Goal: Information Seeking & Learning: Check status

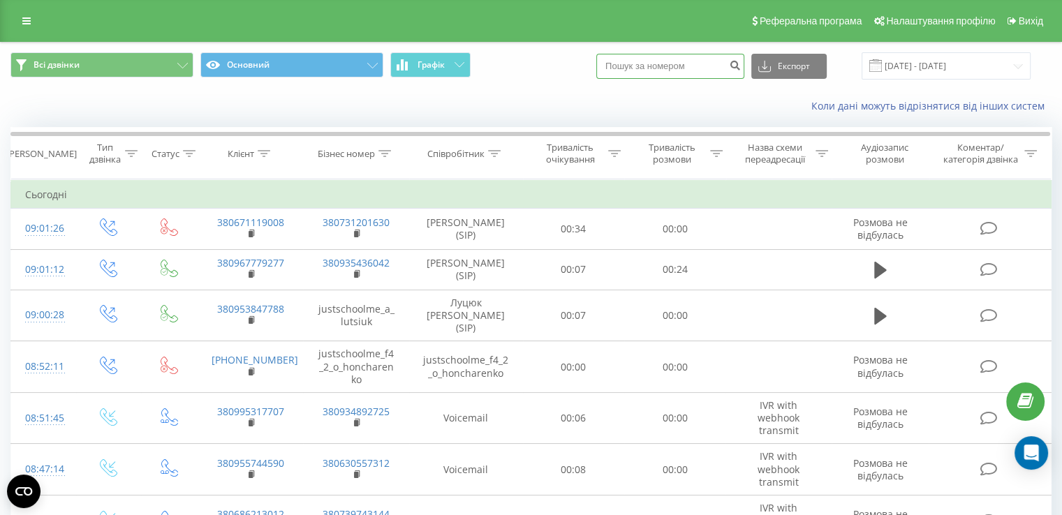
paste input "[PHONE_NUMBER]"
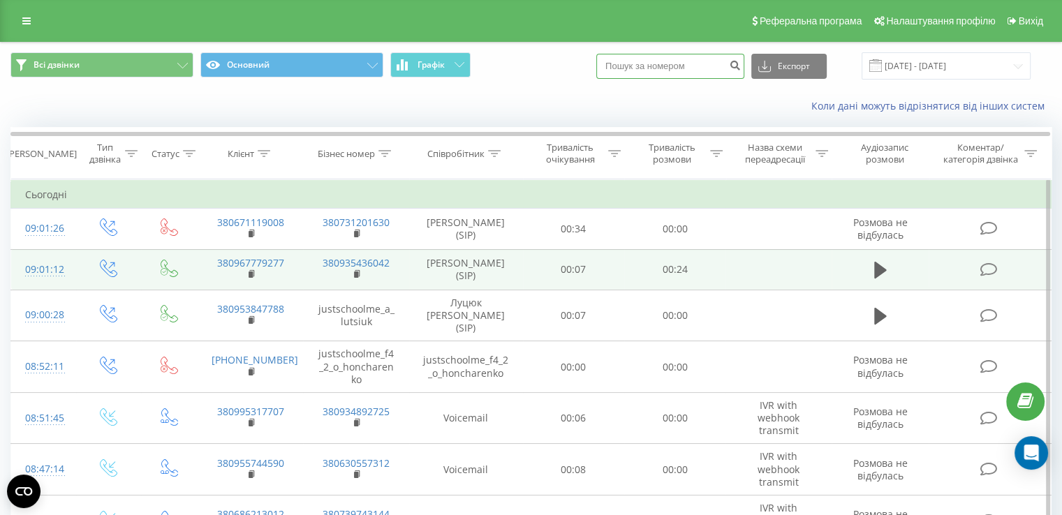
type input "+380935450415"
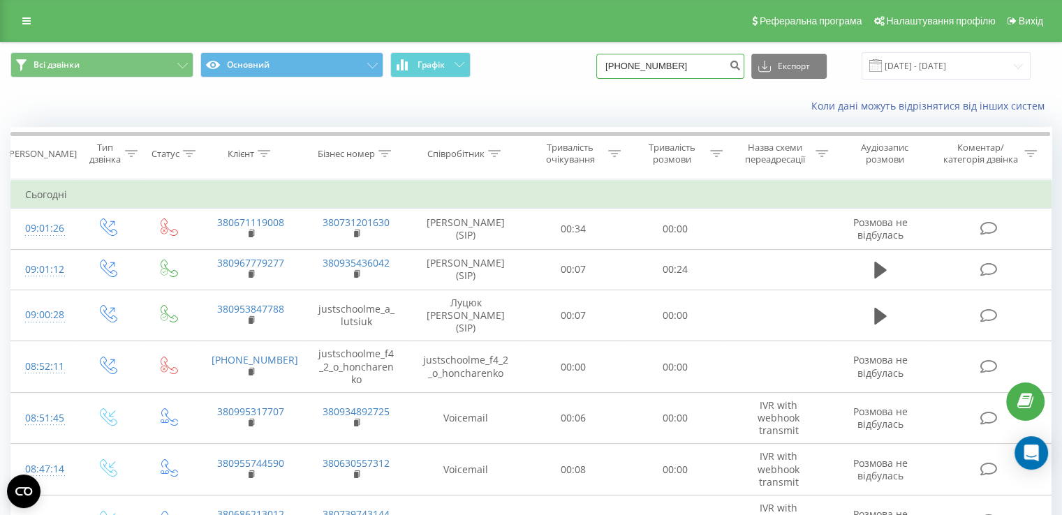
drag, startPoint x: 676, startPoint y: 73, endPoint x: 463, endPoint y: 79, distance: 213.1
click at [463, 79] on div "Всі дзвінки Основний Графік +380935450415 Експорт .csv .xls .xlsx 20.07.2025 - …" at bounding box center [530, 65] width 1041 height 27
paste input "+380637469018"
click at [629, 62] on input "+380637469018" at bounding box center [670, 66] width 148 height 25
type input "380637469018"
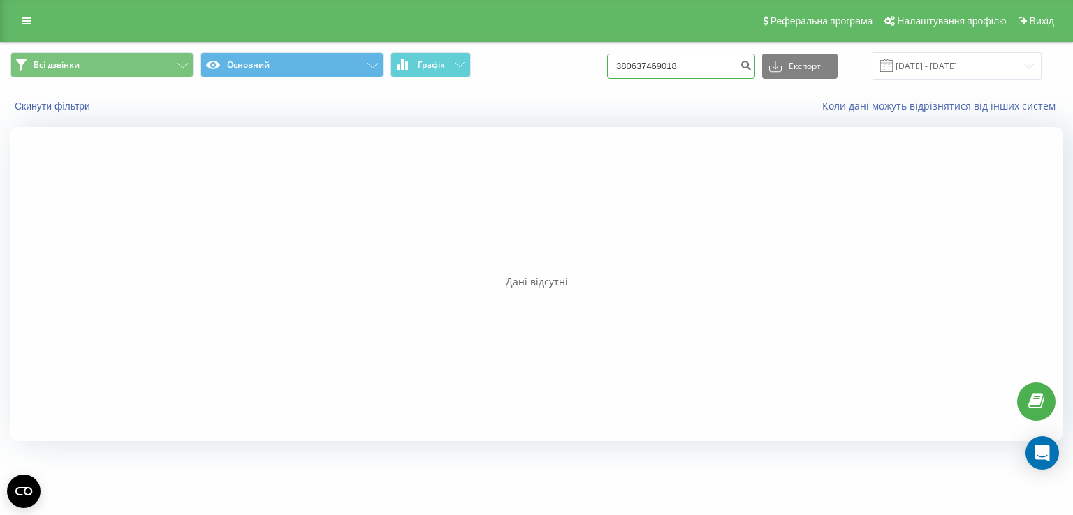
click at [712, 69] on input "380637469018" at bounding box center [681, 66] width 148 height 25
type input "380637469018"
drag, startPoint x: 708, startPoint y: 70, endPoint x: 258, endPoint y: 81, distance: 449.9
click at [269, 81] on div "Всі дзвінки Основний Графік 380637469018 Експорт .csv .xls .xlsx 20.05.2025 - 2…" at bounding box center [536, 66] width 1071 height 47
paste input "+380935450415"
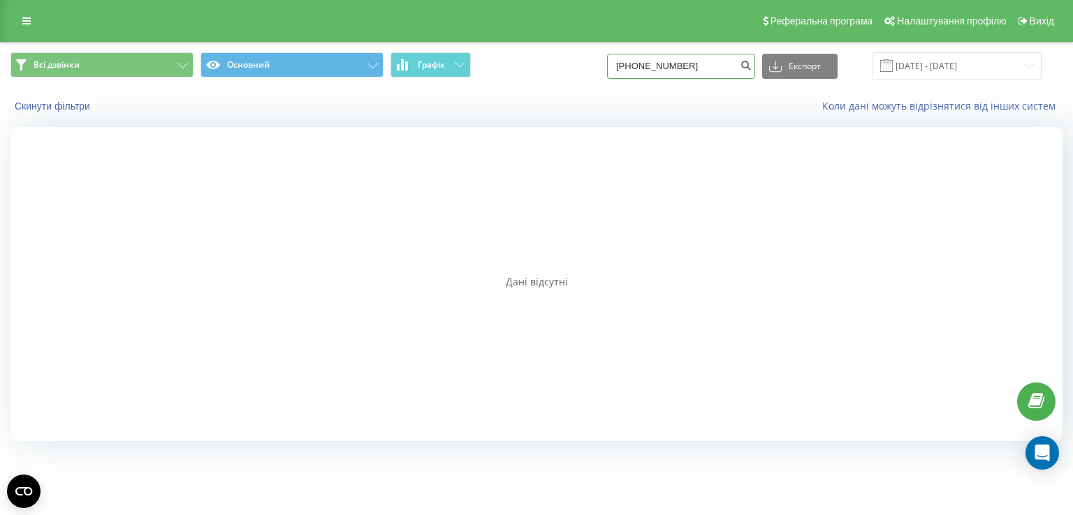
type input "+380935450415"
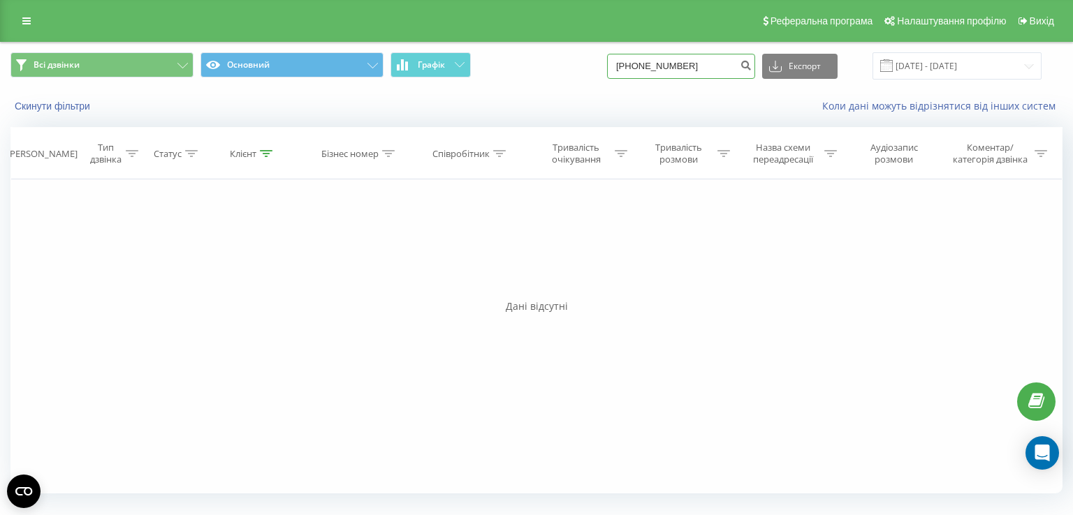
click at [641, 65] on input "+380935450415" at bounding box center [681, 66] width 148 height 25
type input "380935450415"
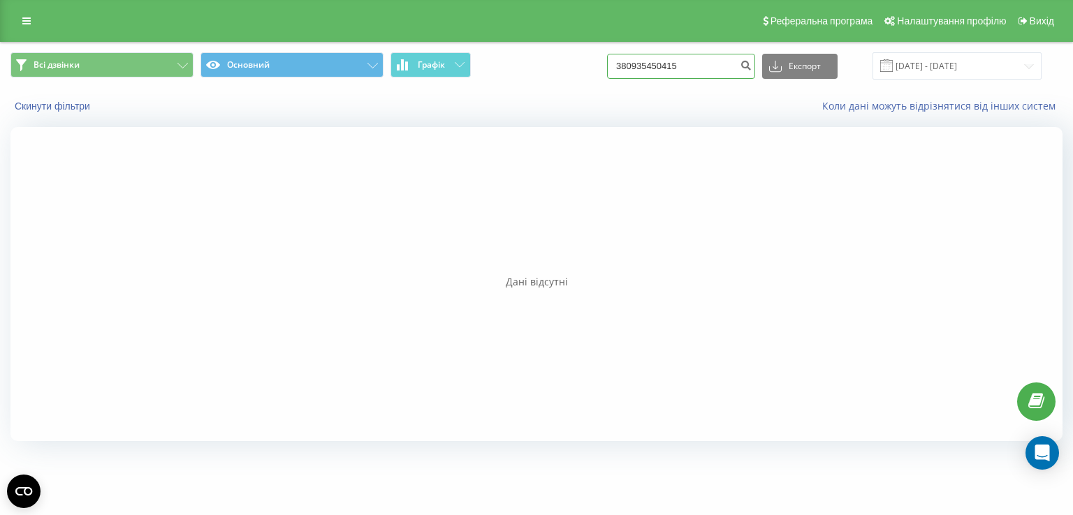
drag, startPoint x: 713, startPoint y: 65, endPoint x: 705, endPoint y: 71, distance: 10.1
click at [710, 65] on input "380935450415" at bounding box center [681, 66] width 148 height 25
type input "380935450415"
